Goal: Task Accomplishment & Management: Use online tool/utility

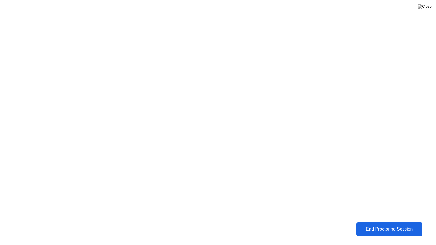
click at [413, 232] on div "End Proctoring Session" at bounding box center [389, 229] width 66 height 5
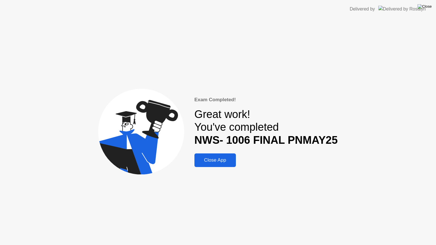
click at [426, 8] on img at bounding box center [424, 6] width 14 height 5
